Goal: Find specific page/section: Find specific page/section

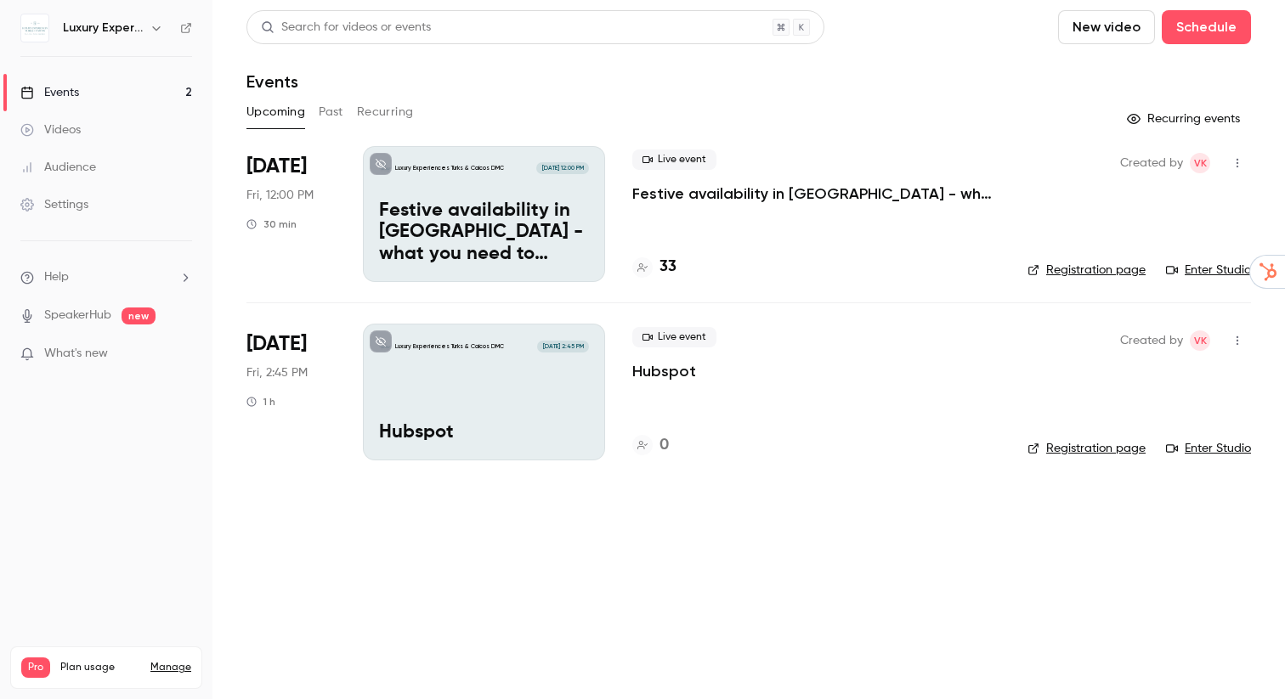
click at [668, 268] on h4 "33" at bounding box center [668, 267] width 17 height 23
